Goal: Find specific page/section: Find specific page/section

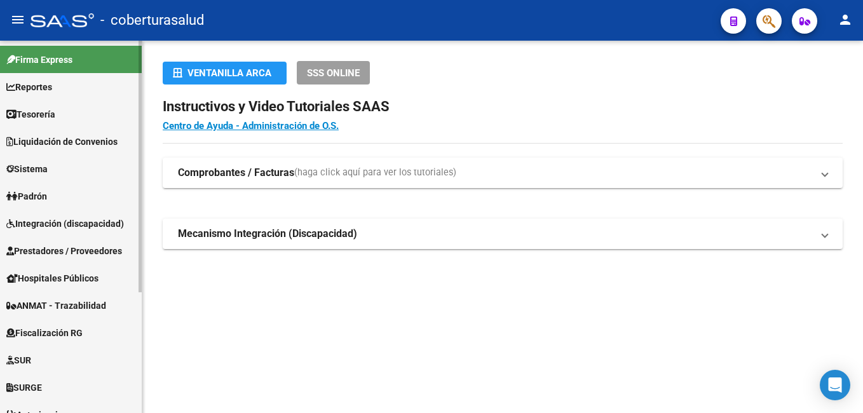
click at [107, 138] on span "Liquidación de Convenios" at bounding box center [61, 142] width 111 height 14
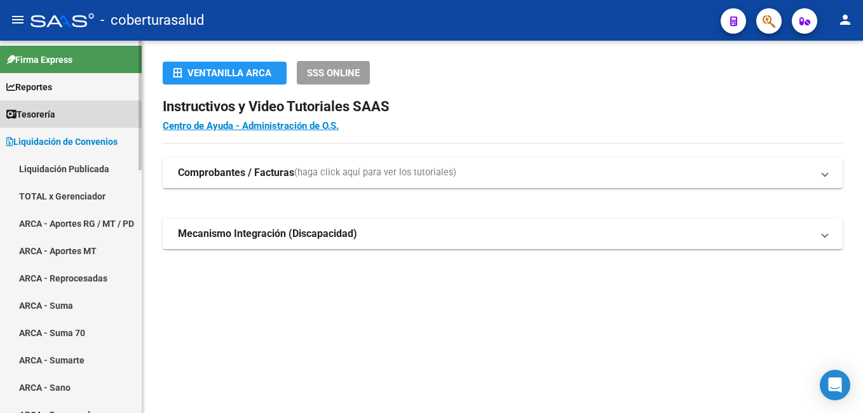
click at [55, 113] on span "Tesorería" at bounding box center [30, 114] width 49 height 14
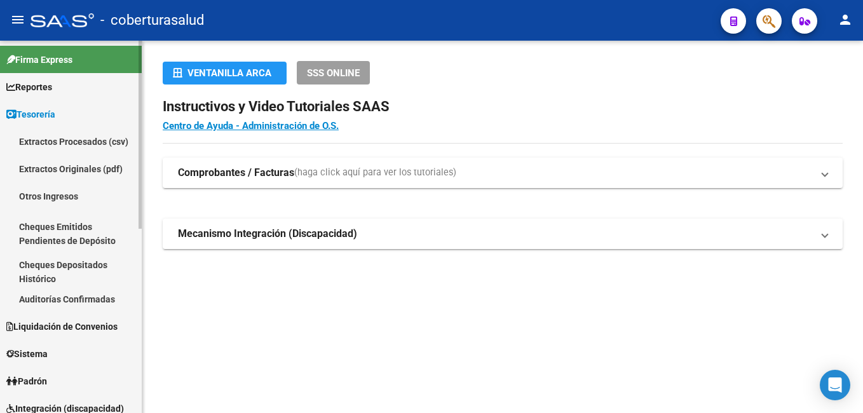
click at [52, 93] on span "Reportes" at bounding box center [29, 87] width 46 height 14
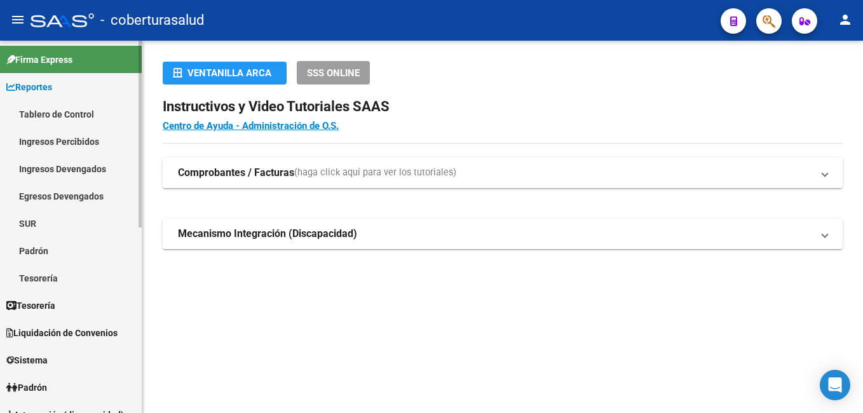
click at [70, 117] on link "Tablero de Control" at bounding box center [71, 113] width 142 height 27
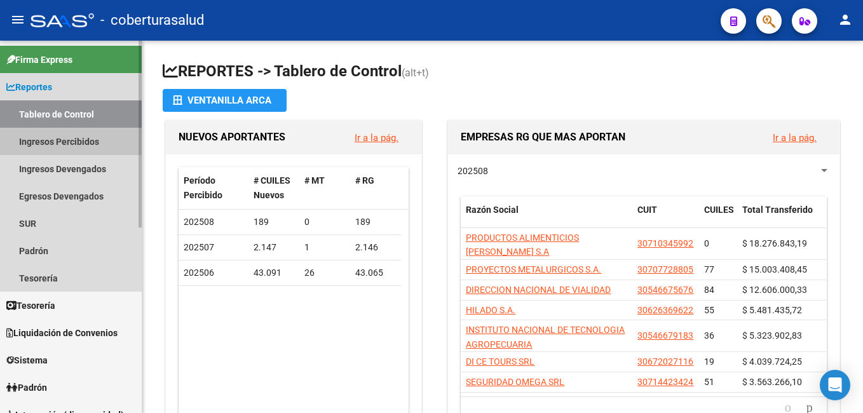
click at [69, 138] on link "Ingresos Percibidos" at bounding box center [71, 141] width 142 height 27
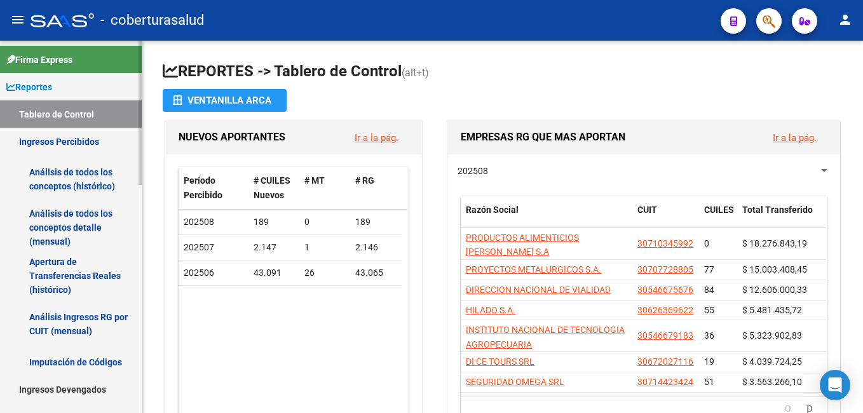
click at [83, 173] on link "Análisis de todos los conceptos (histórico)" at bounding box center [71, 179] width 142 height 48
